Goal: Information Seeking & Learning: Learn about a topic

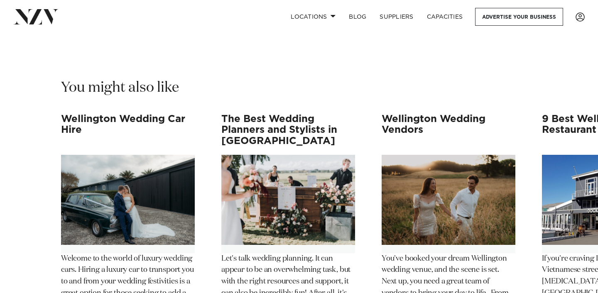
scroll to position [7005, 0]
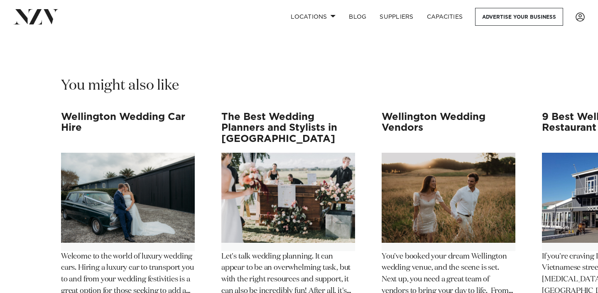
click at [403, 112] on h3 "Wellington Wedding Vendors" at bounding box center [449, 128] width 134 height 33
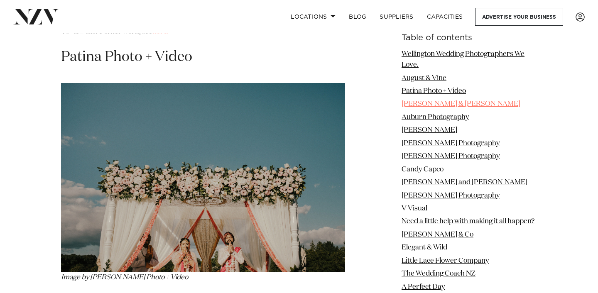
scroll to position [935, 0]
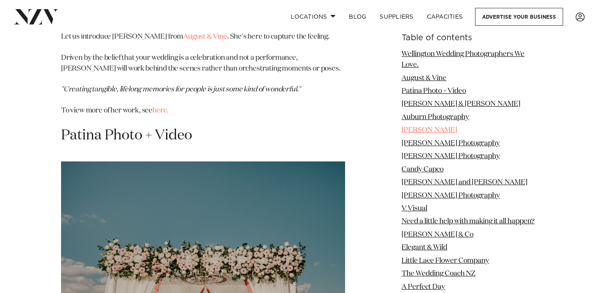
click at [424, 133] on link "[PERSON_NAME]" at bounding box center [430, 130] width 56 height 7
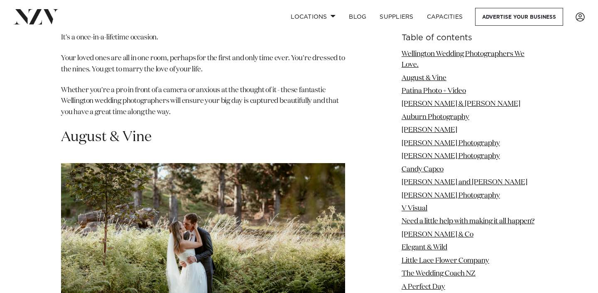
scroll to position [635, 0]
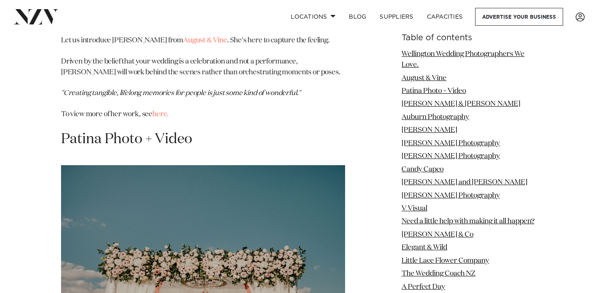
scroll to position [935, 0]
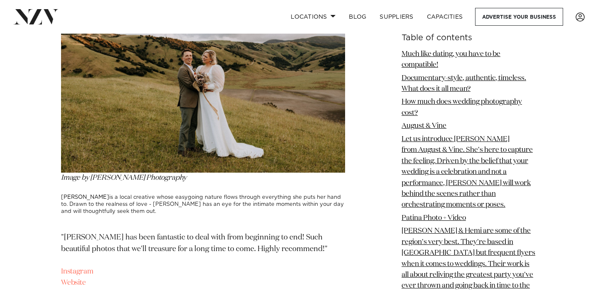
scroll to position [3599, 0]
